Goal: Obtain resource: Obtain resource

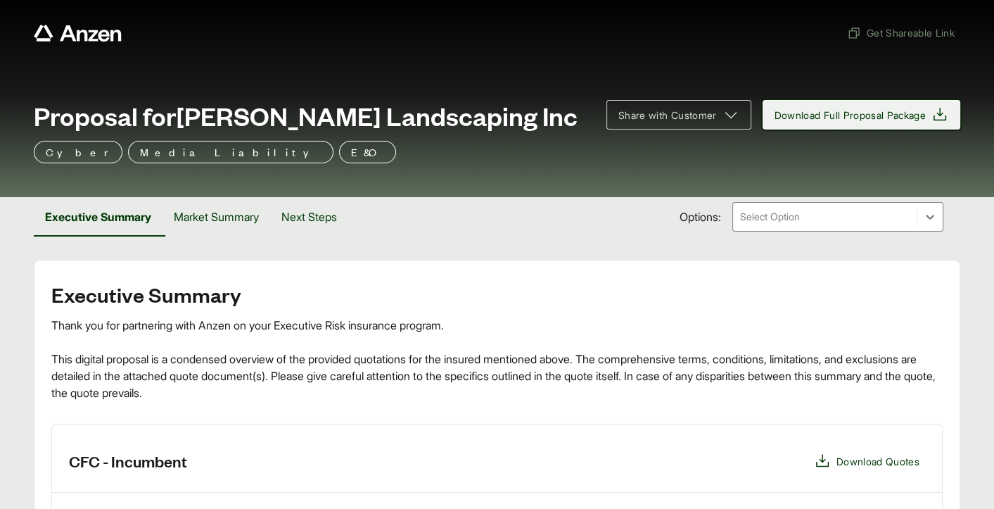
click at [888, 108] on span "Download Full Proposal Package" at bounding box center [851, 115] width 152 height 15
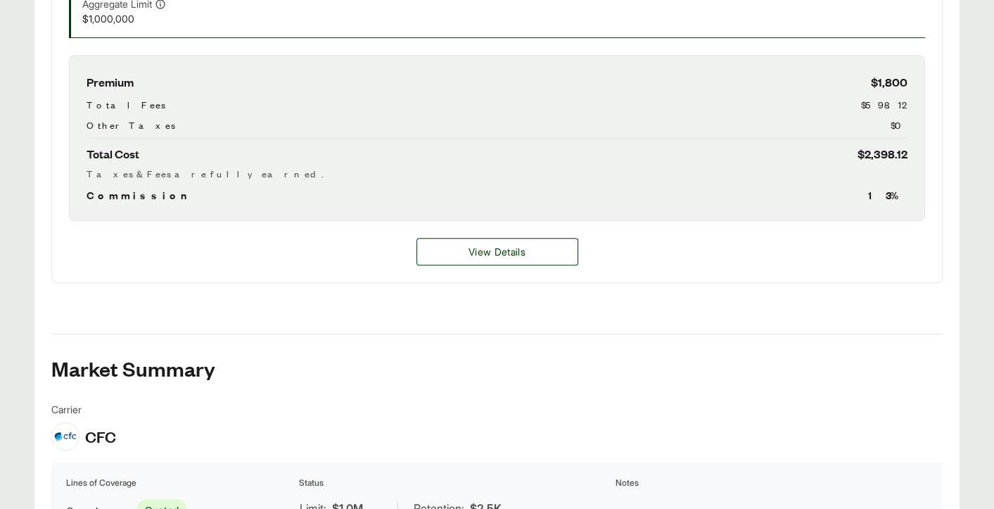
scroll to position [575, 0]
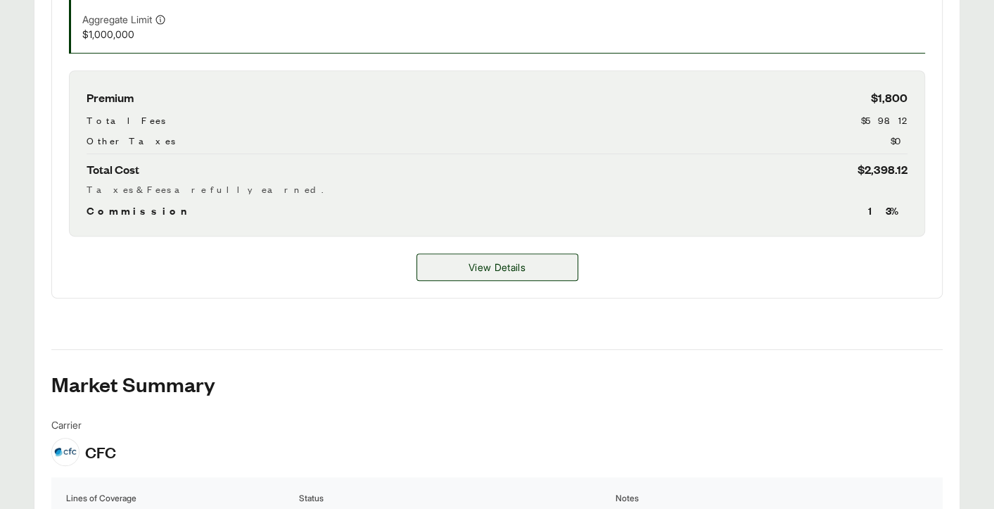
click at [515, 265] on span "View Details" at bounding box center [497, 267] width 57 height 15
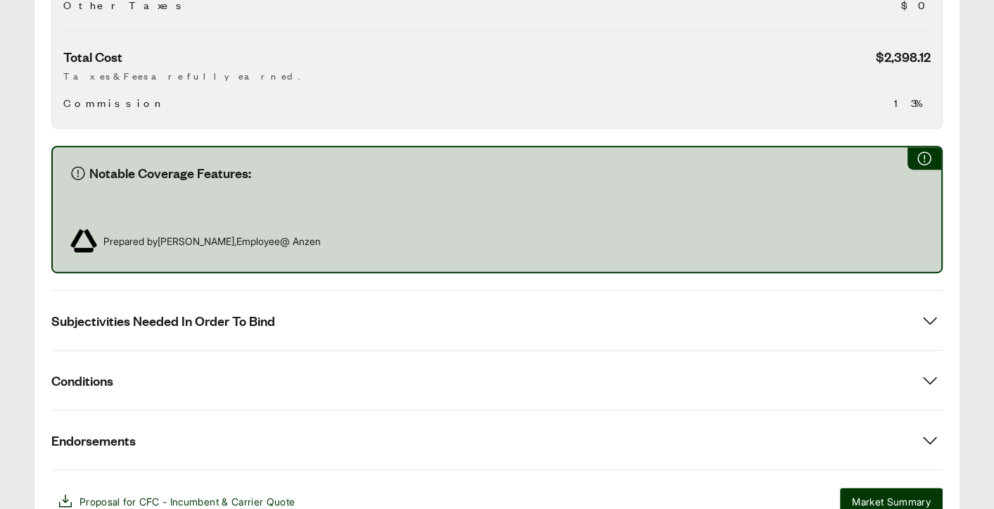
scroll to position [704, 0]
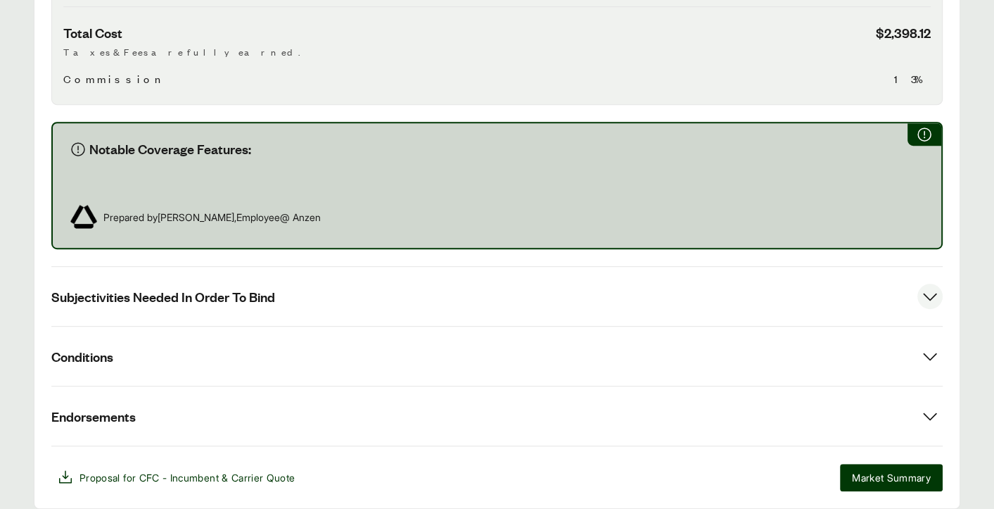
click at [928, 295] on icon at bounding box center [930, 296] width 25 height 25
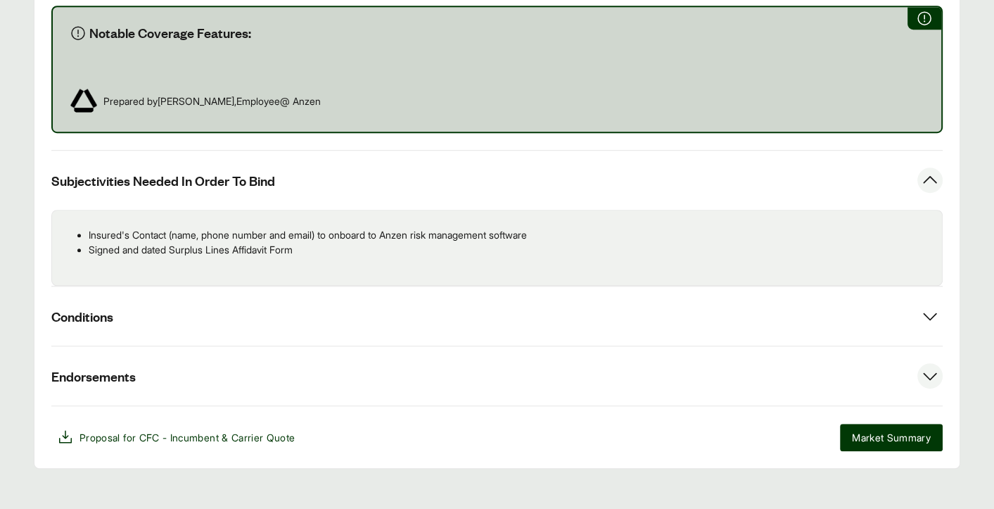
scroll to position [833, 0]
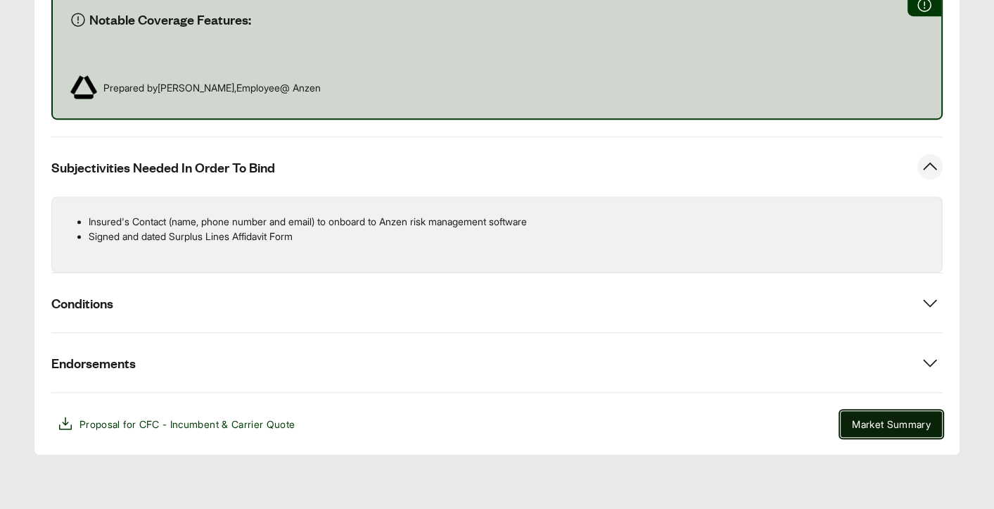
click at [872, 422] on span "Market Summary" at bounding box center [891, 424] width 79 height 15
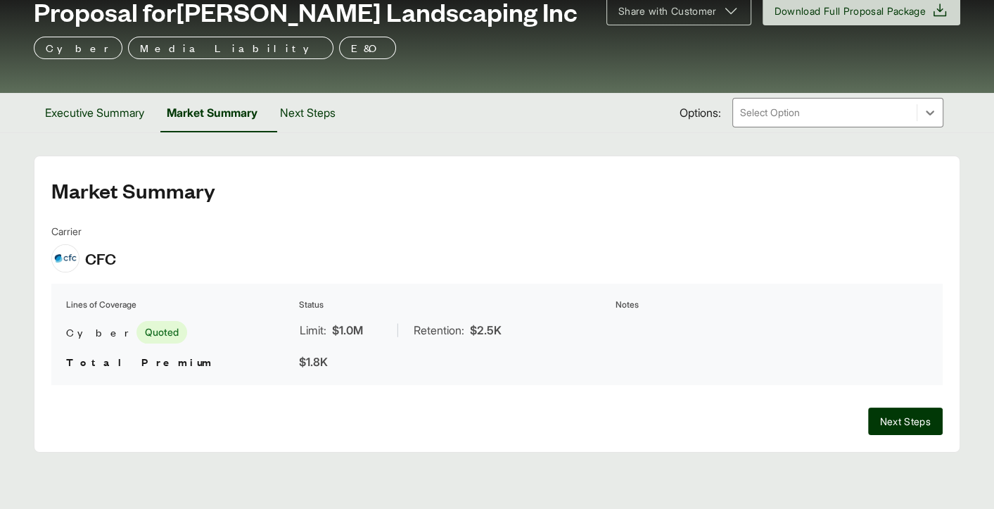
scroll to position [103, 0]
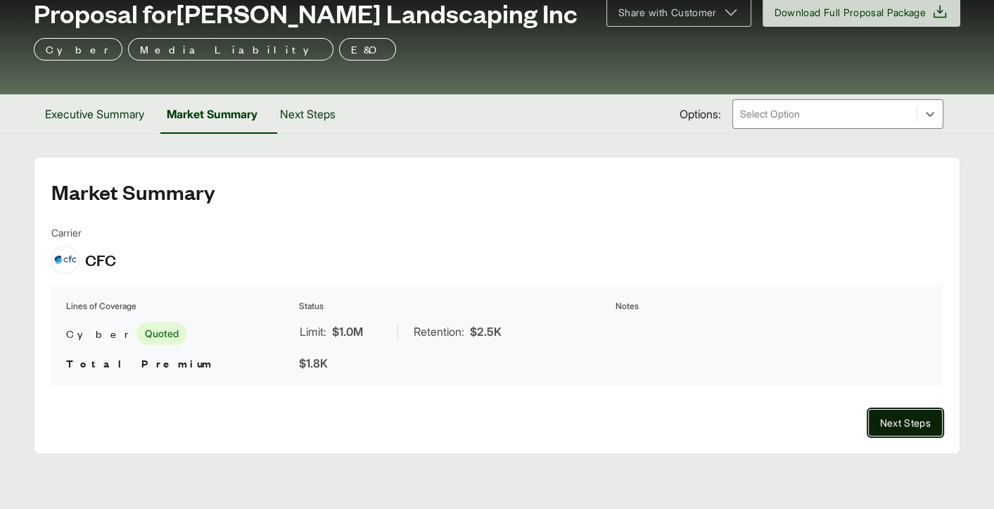
click at [920, 421] on span "Next Steps" at bounding box center [905, 422] width 51 height 15
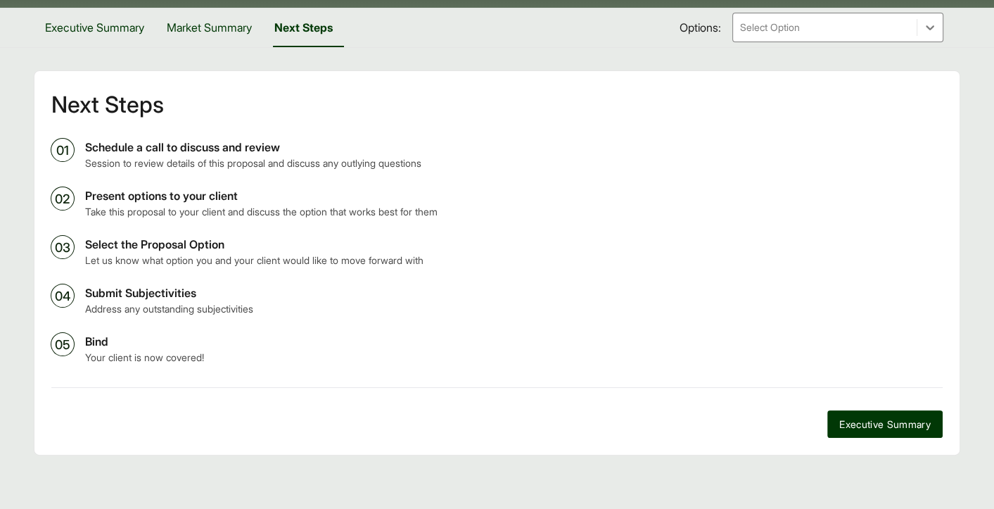
scroll to position [191, 0]
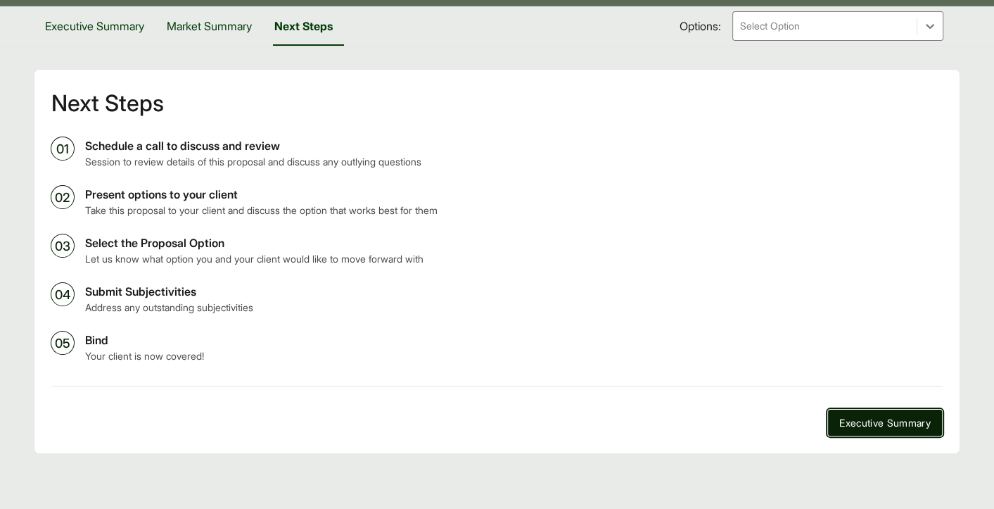
click at [861, 422] on span "Executive Summary" at bounding box center [885, 422] width 91 height 15
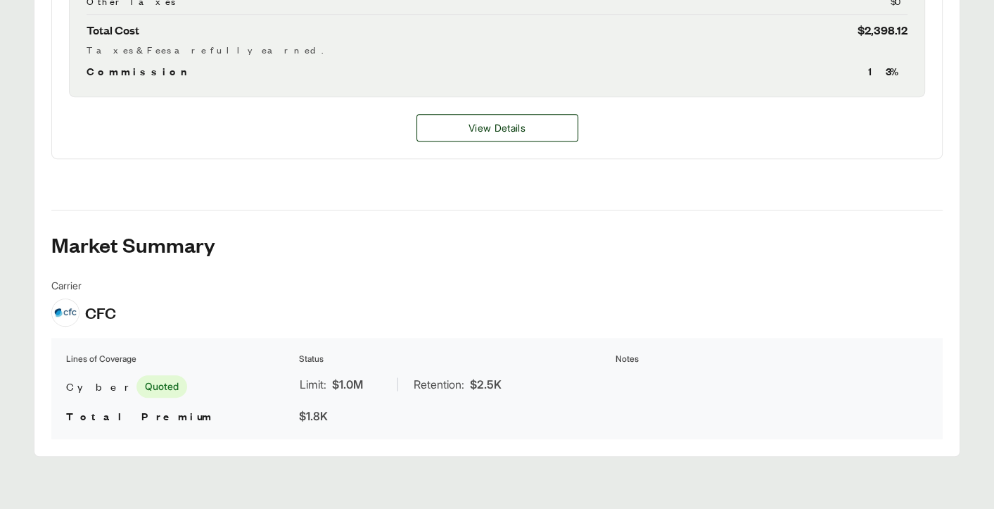
scroll to position [716, 0]
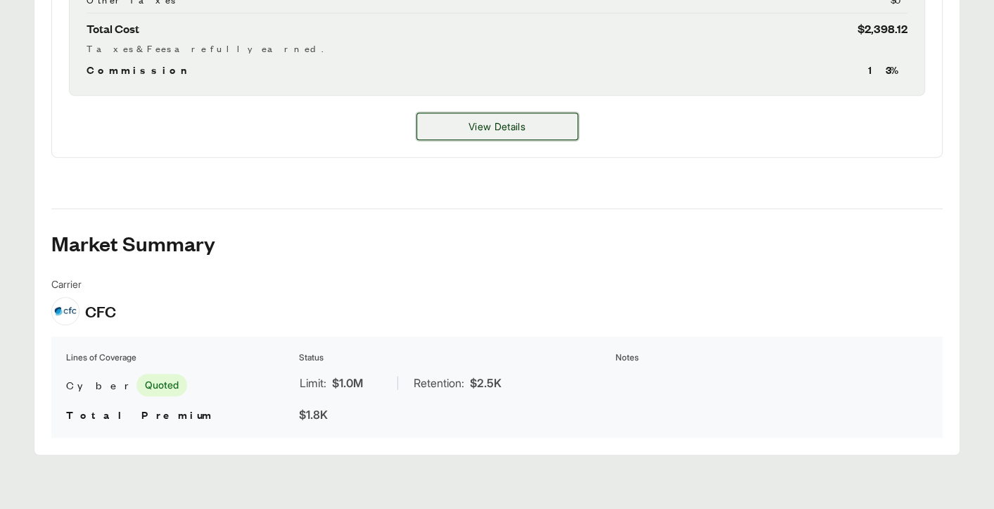
click at [466, 127] on button "View Details" at bounding box center [498, 126] width 162 height 27
click at [488, 125] on span "View Details" at bounding box center [497, 126] width 57 height 15
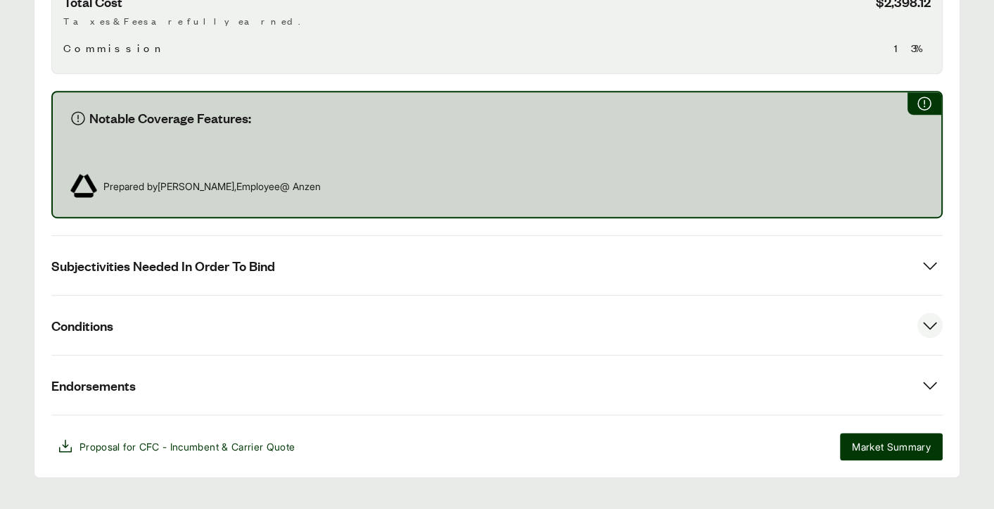
scroll to position [757, 0]
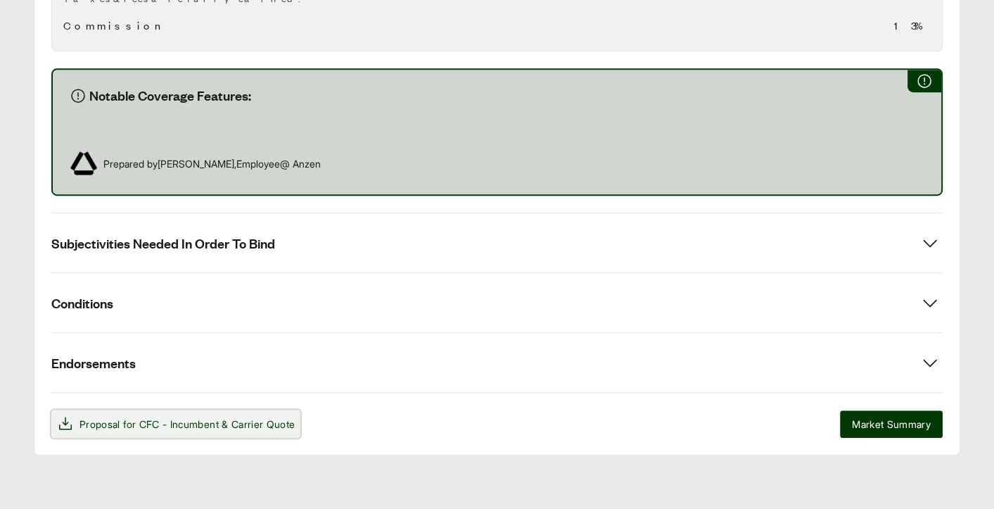
click at [115, 424] on span "Proposal for CFC - Incumbent & Carrier Quote" at bounding box center [187, 424] width 215 height 15
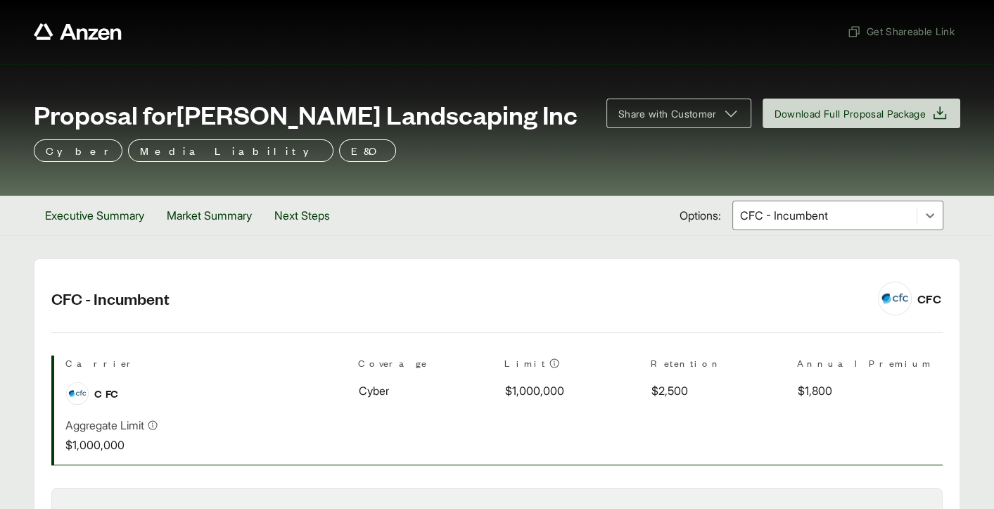
scroll to position [0, 0]
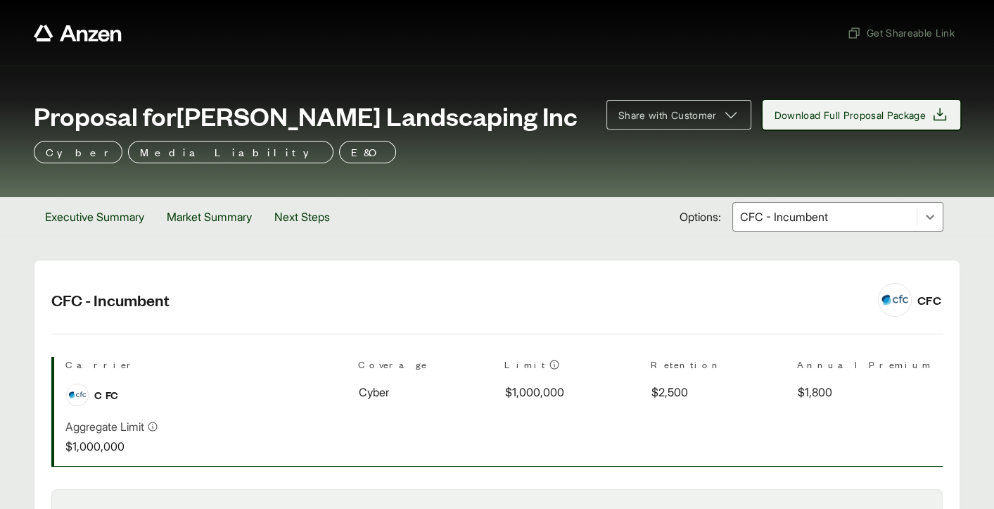
click at [941, 115] on icon at bounding box center [940, 114] width 17 height 17
